Goal: Find specific page/section: Find specific page/section

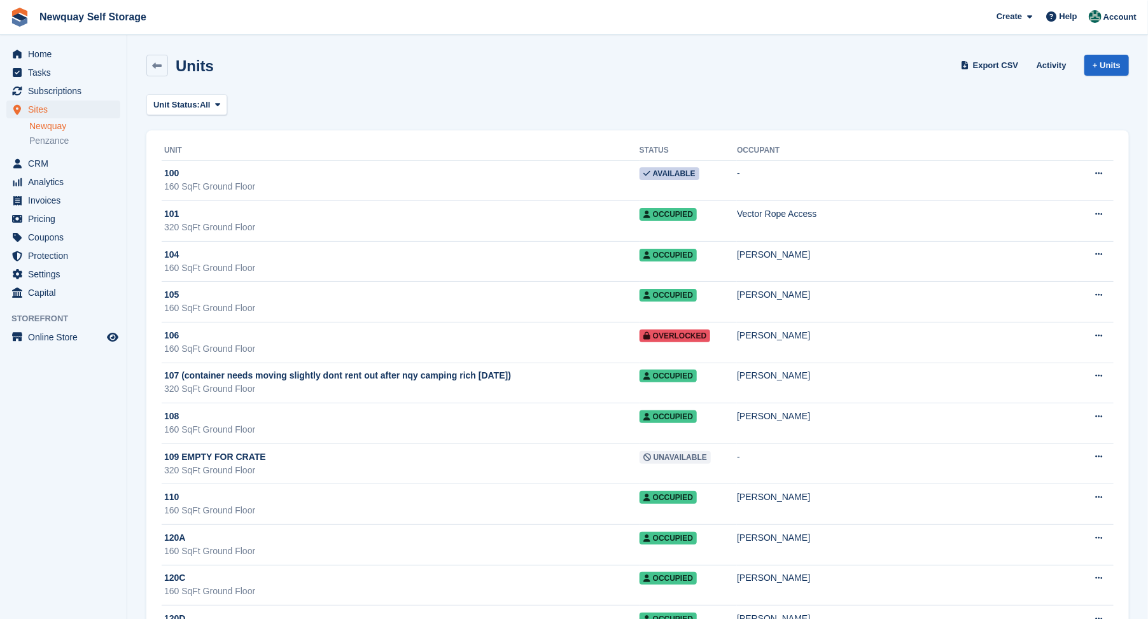
click at [39, 111] on span "Sites" at bounding box center [66, 110] width 76 height 18
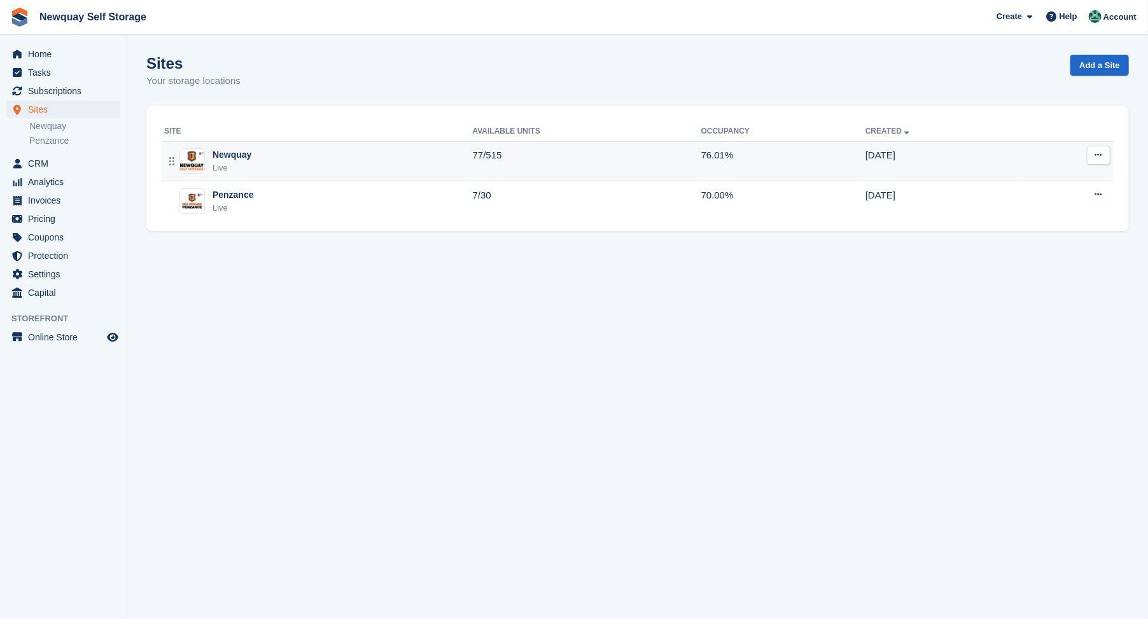
click at [225, 153] on div "Newquay" at bounding box center [232, 154] width 39 height 13
